Goal: Information Seeking & Learning: Learn about a topic

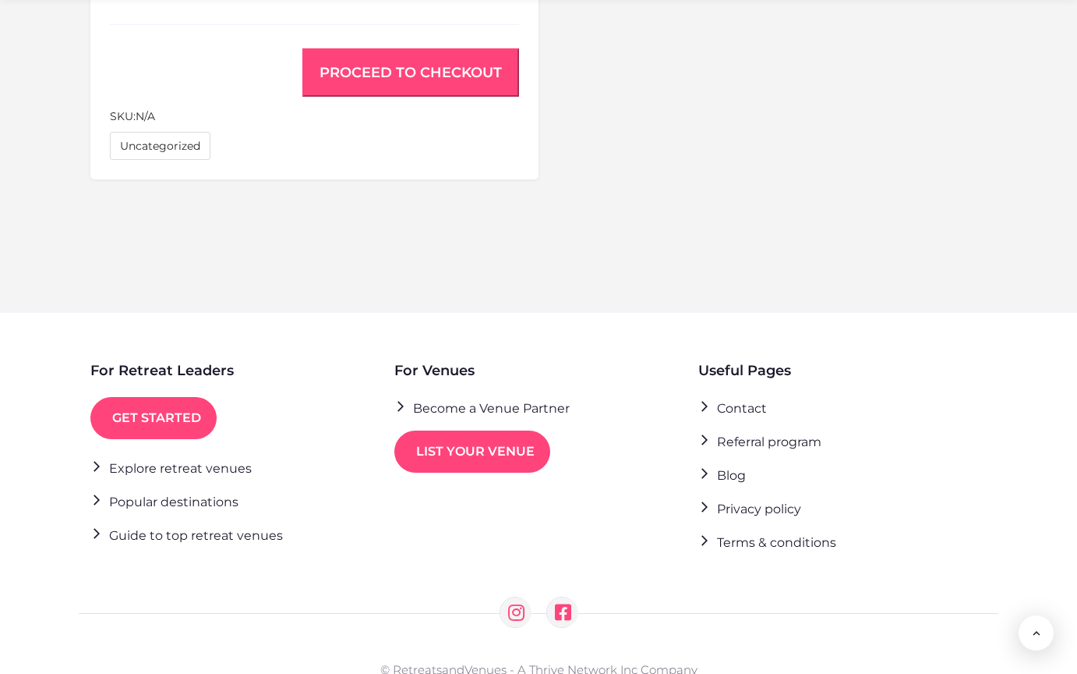
scroll to position [1218, 0]
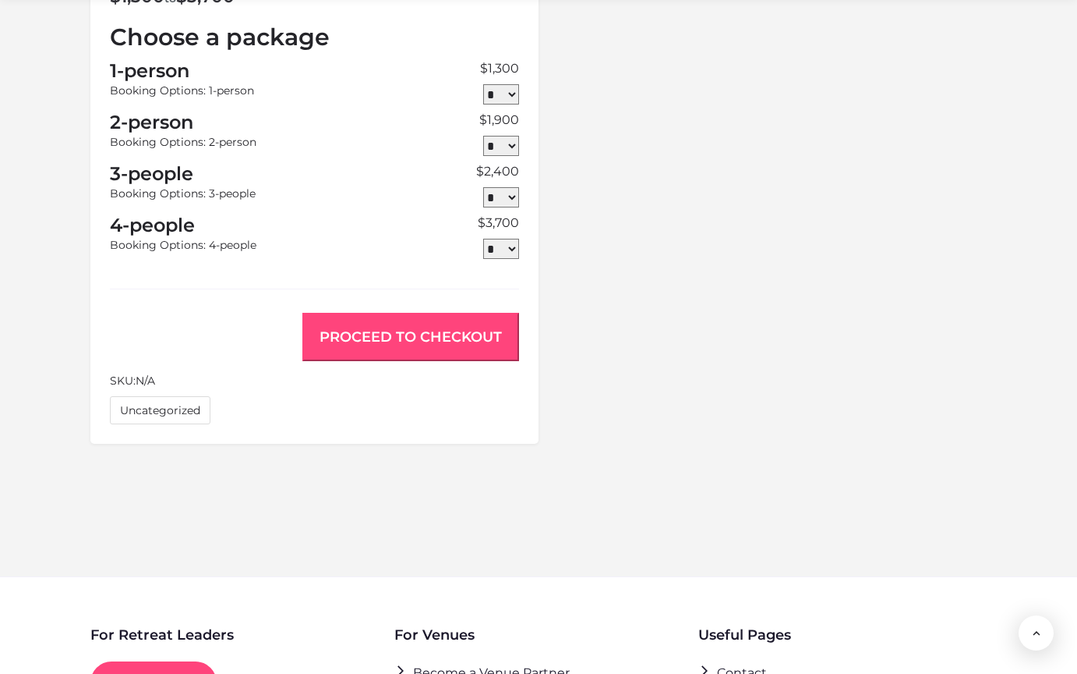
scroll to position [1483, 0]
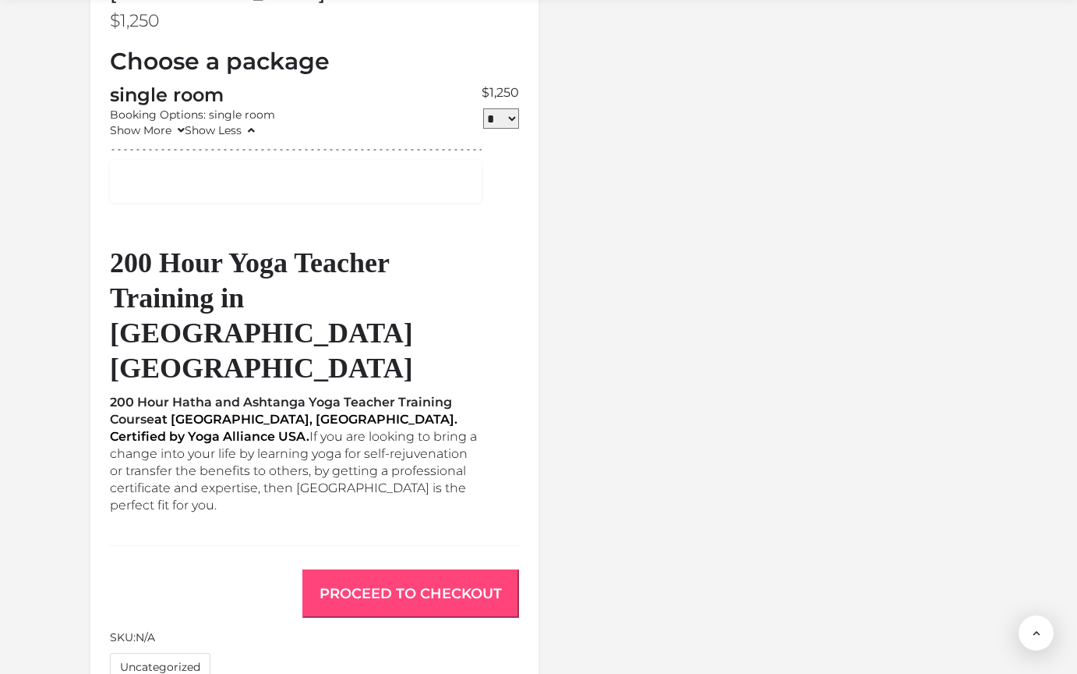
scroll to position [1628, 0]
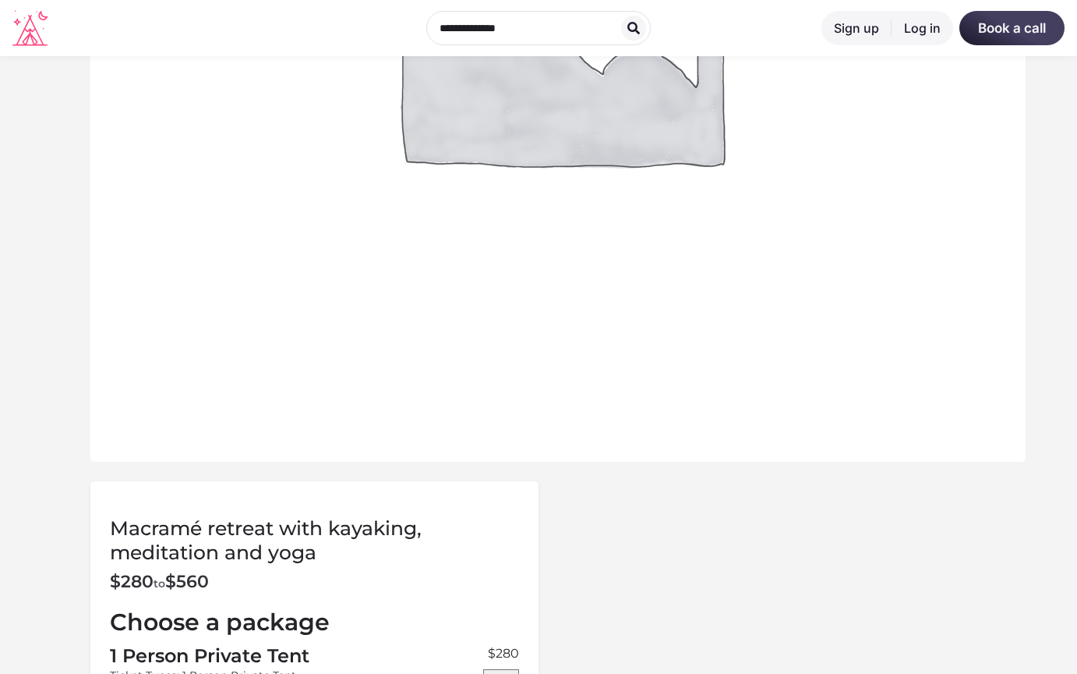
scroll to position [1169, 0]
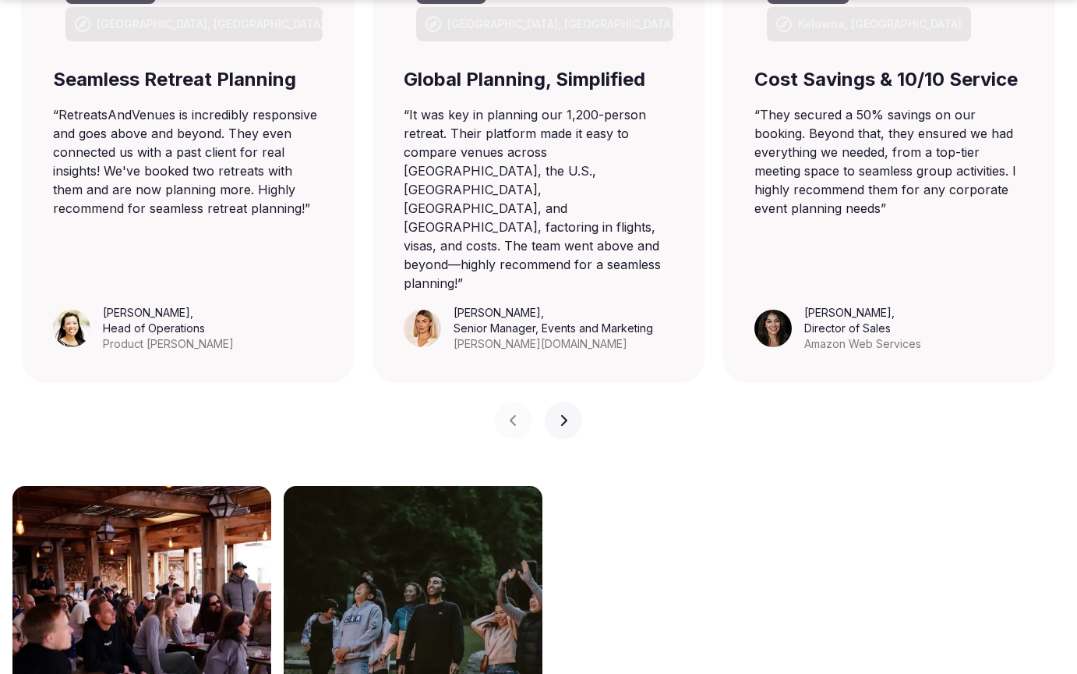
scroll to position [1875, 0]
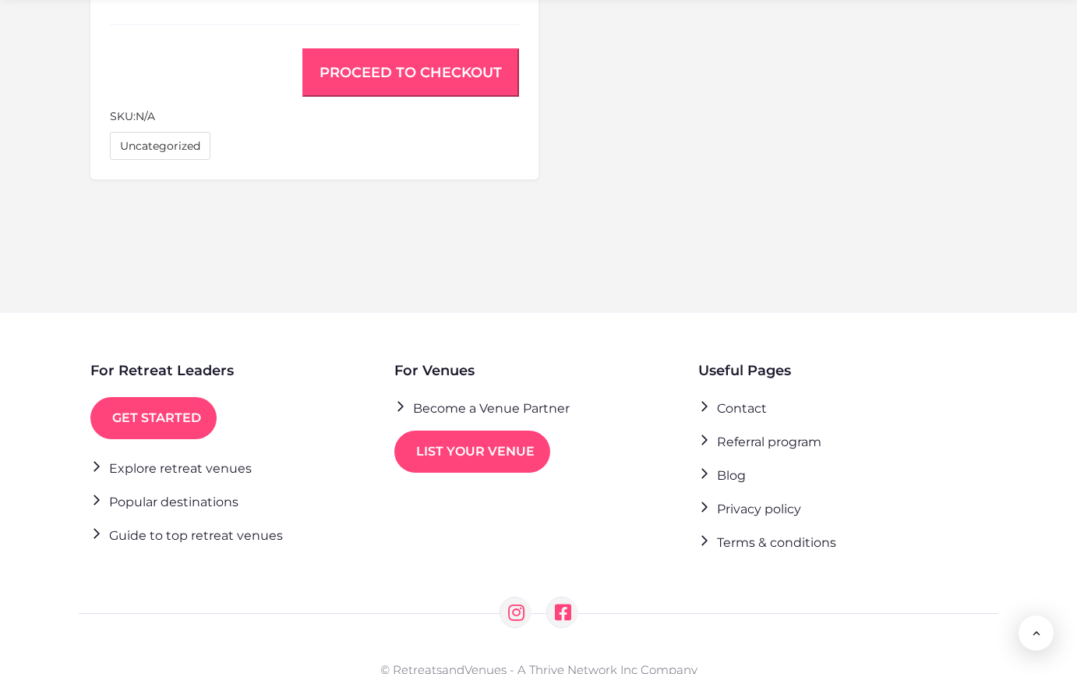
scroll to position [1218, 0]
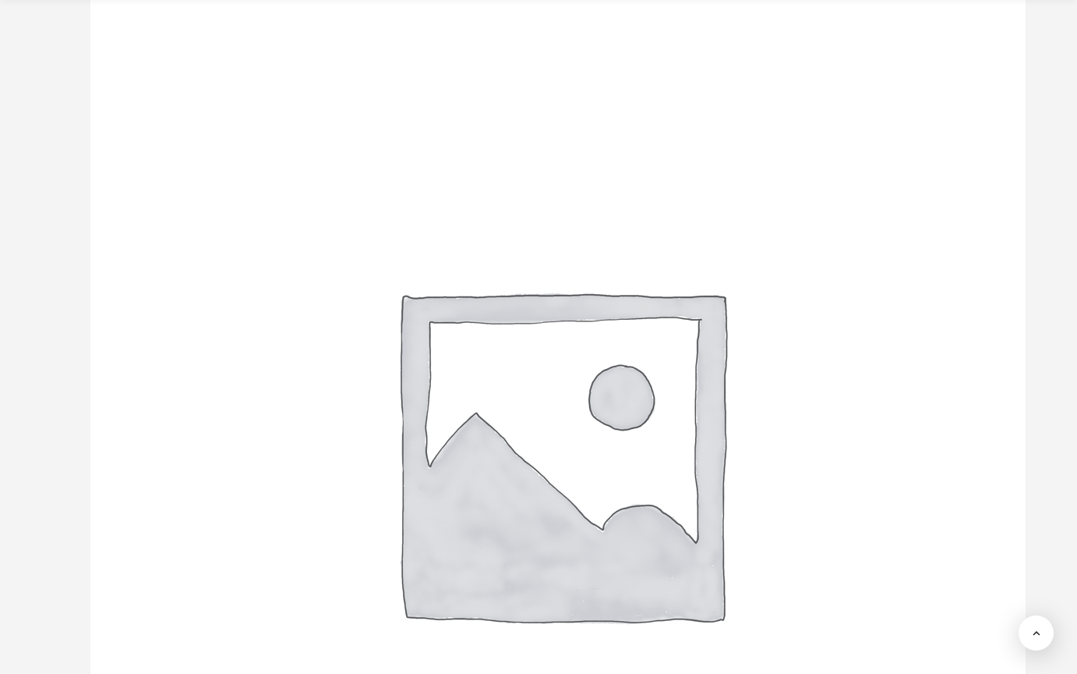
scroll to position [2445, 0]
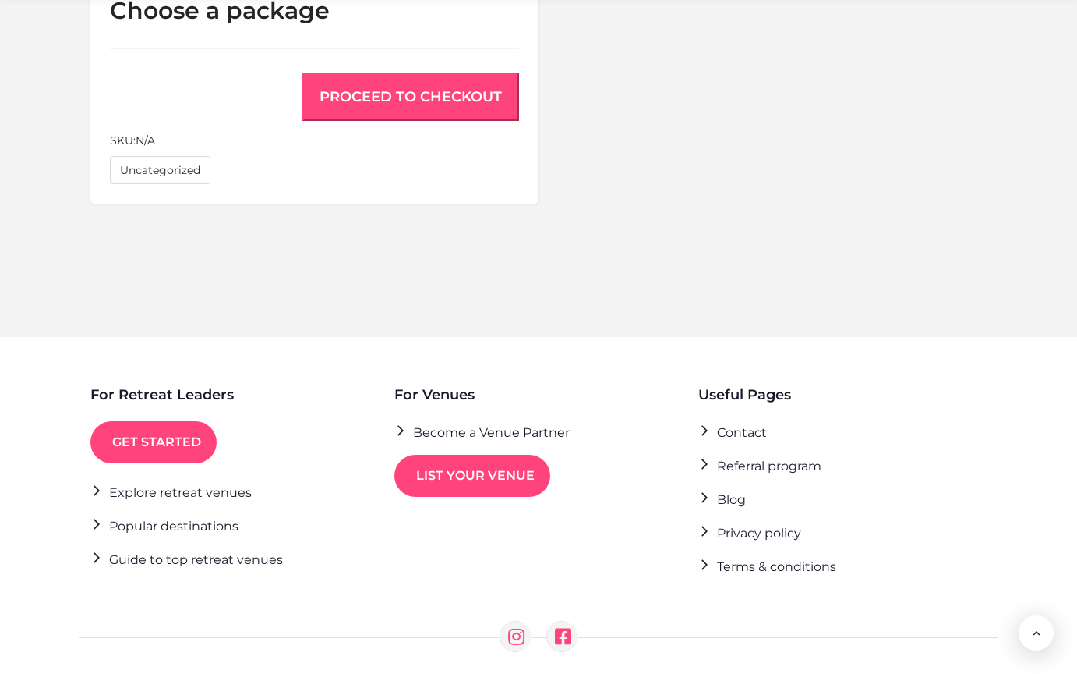
scroll to position [1243, 0]
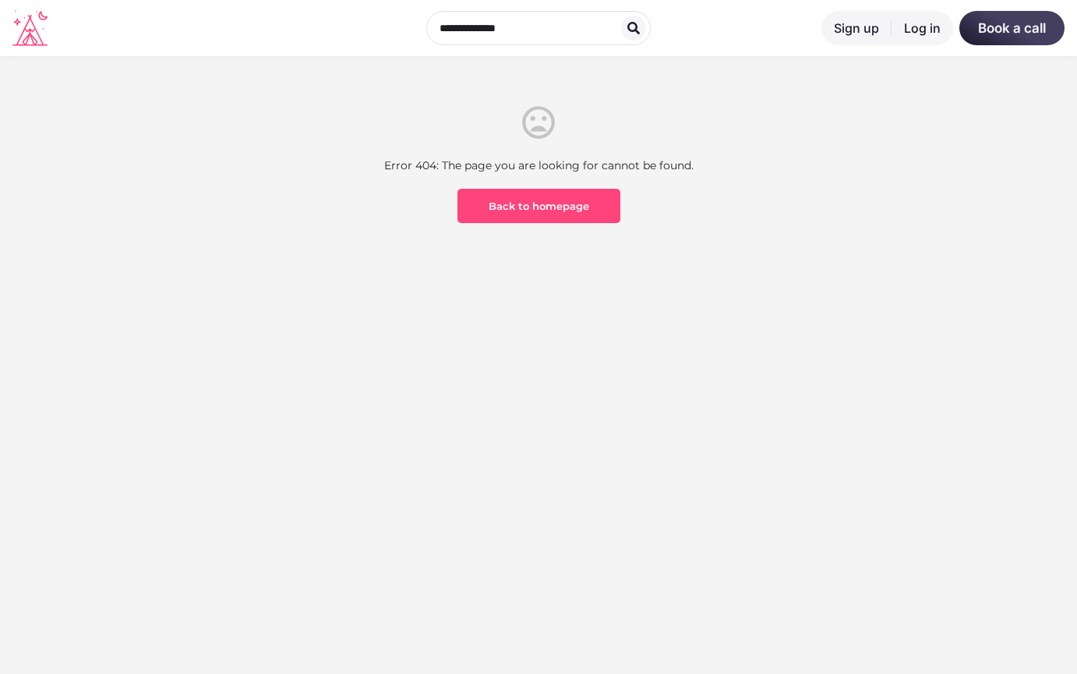
scroll to position [458, 0]
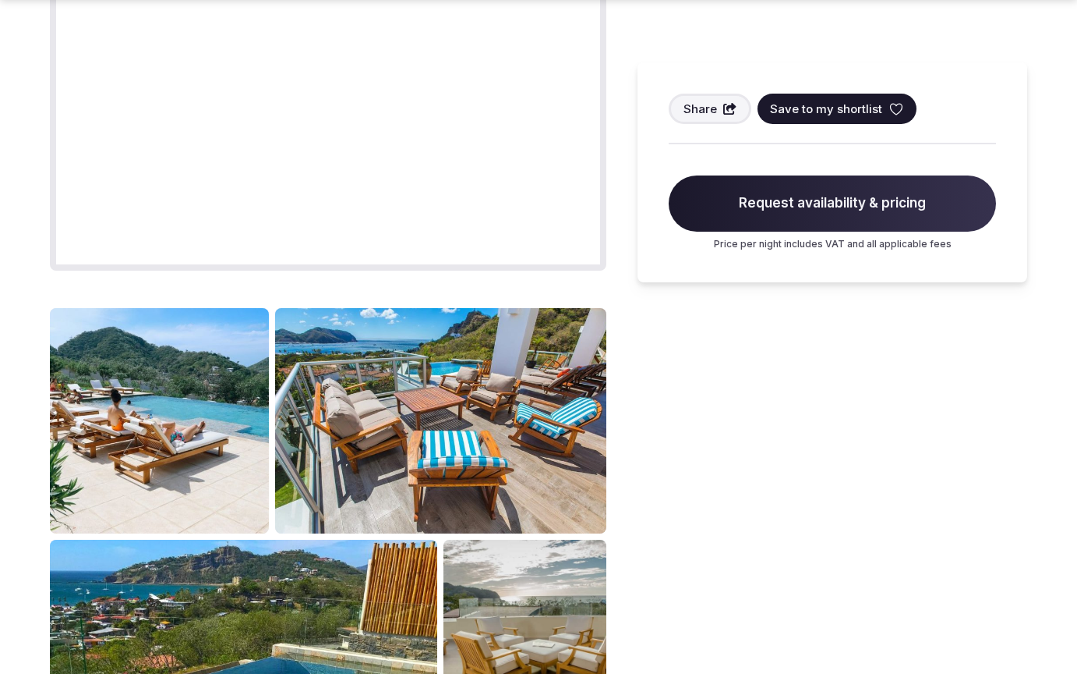
scroll to position [1876, 0]
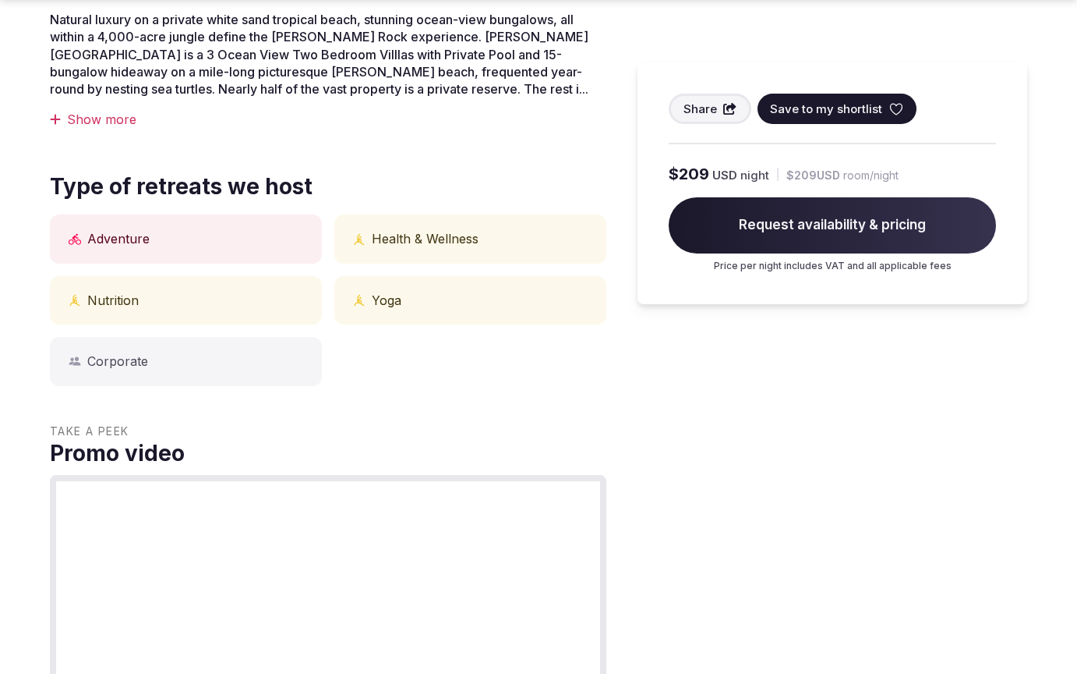
scroll to position [1235, 0]
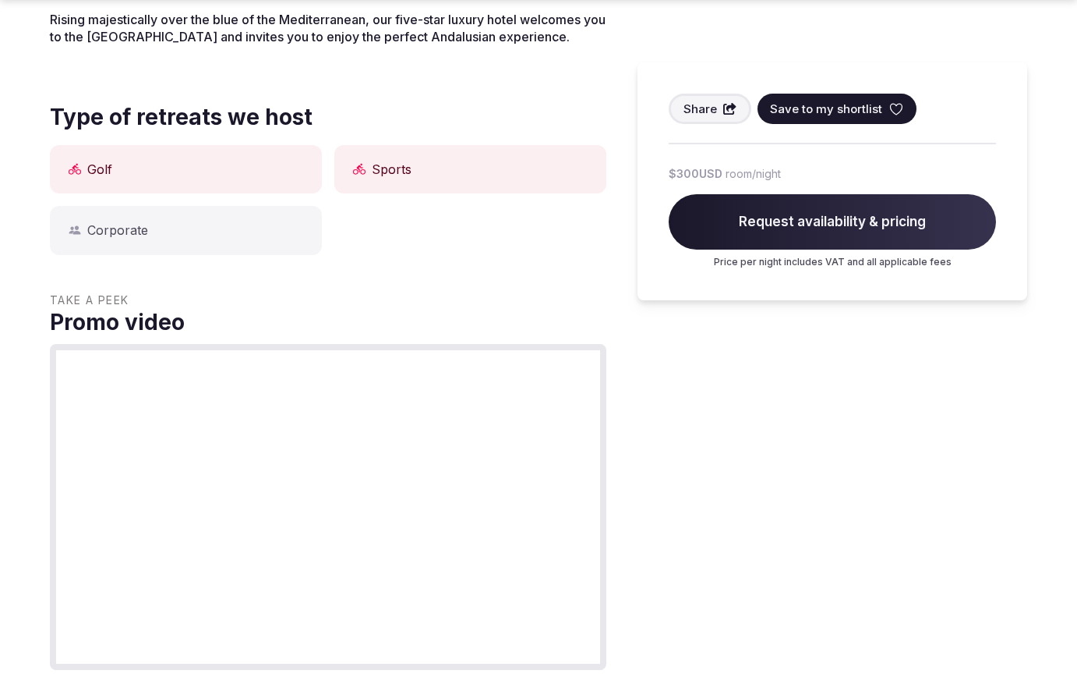
scroll to position [1235, 0]
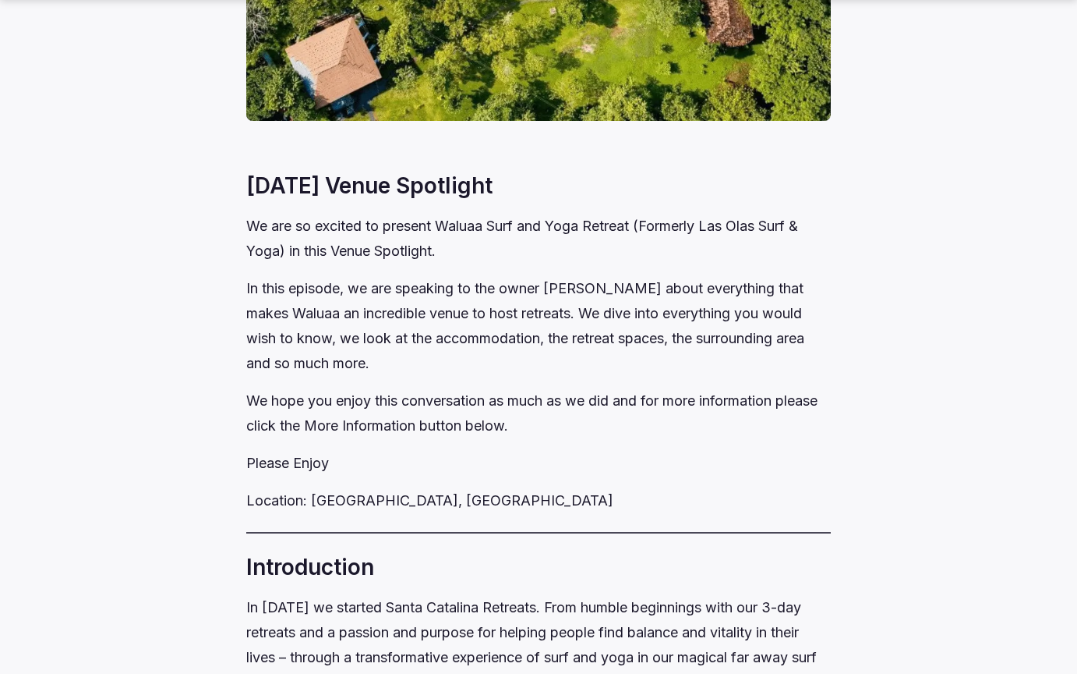
scroll to position [1235, 0]
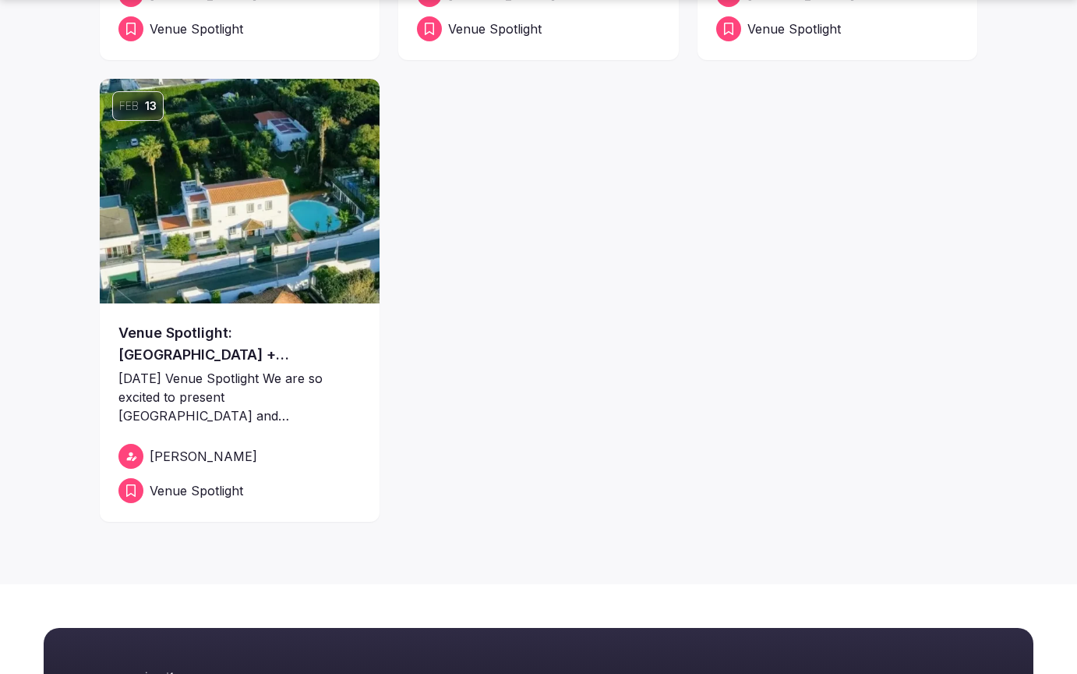
scroll to position [1020, 0]
